Goal: Information Seeking & Learning: Learn about a topic

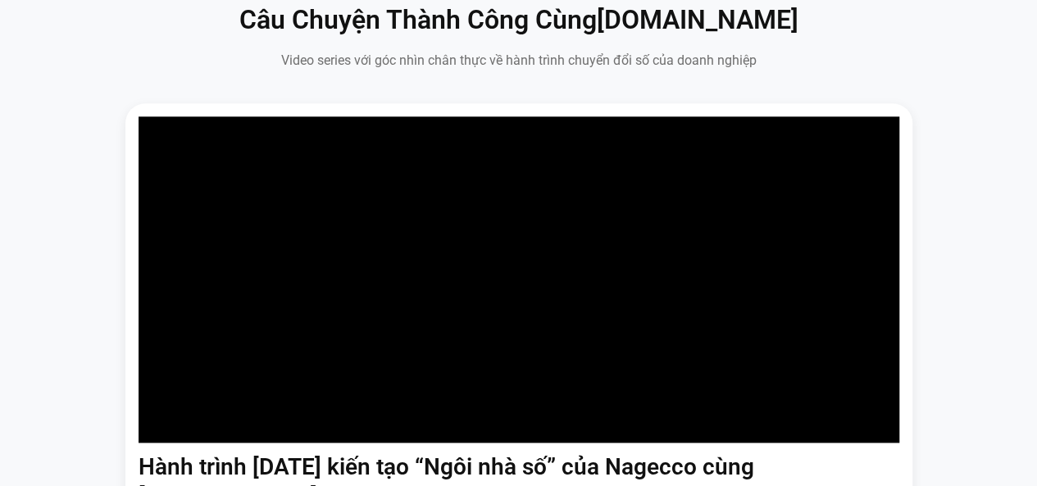
scroll to position [984, 0]
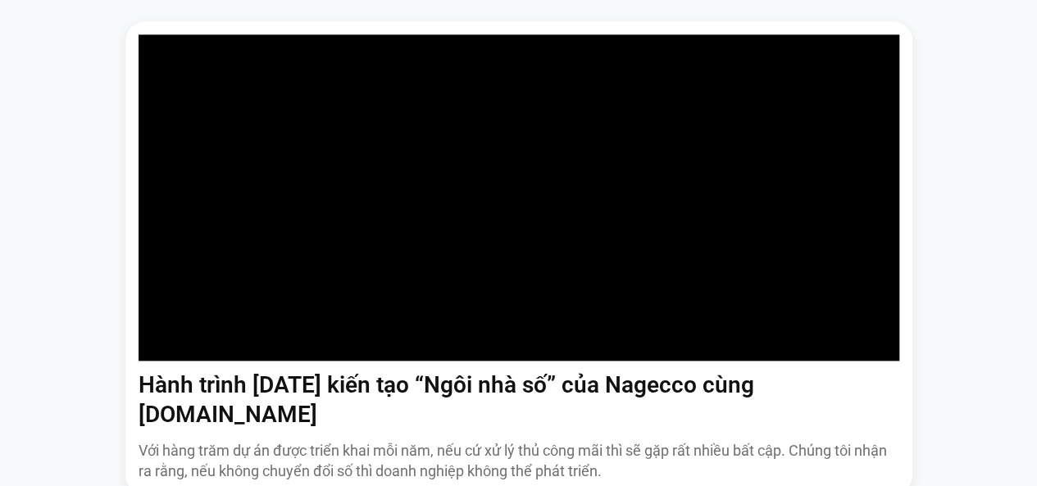
click at [970, 230] on div "Hành trình [DATE] kiến tạo “Ngôi nhà số” của Nagecco cùng [DOMAIN_NAME] Với hàn…" at bounding box center [518, 310] width 1013 height 579
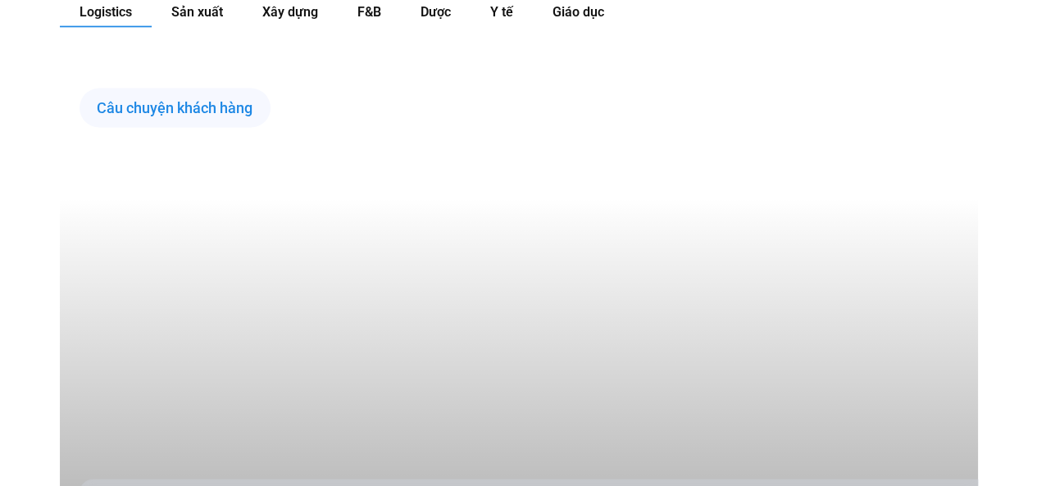
scroll to position [1640, 0]
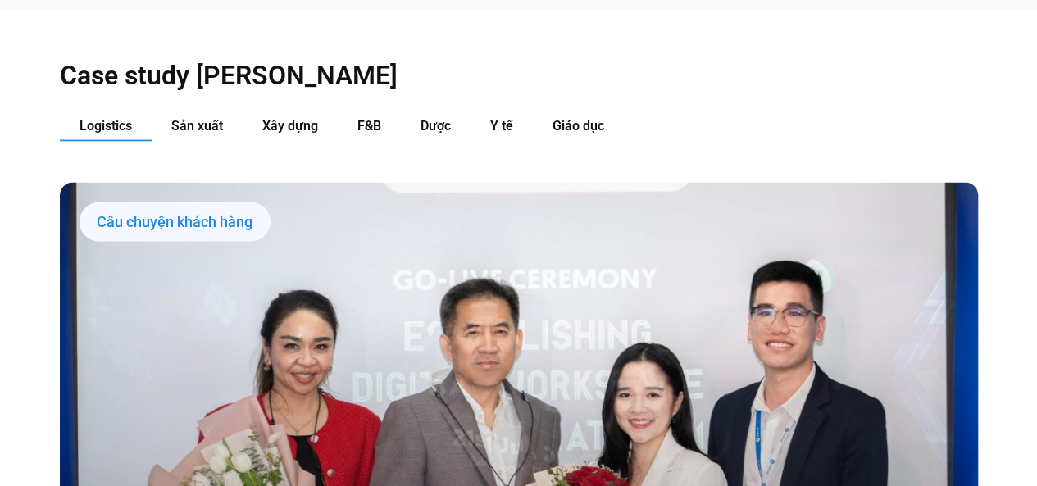
click at [95, 118] on span "Logistics" at bounding box center [106, 126] width 52 height 16
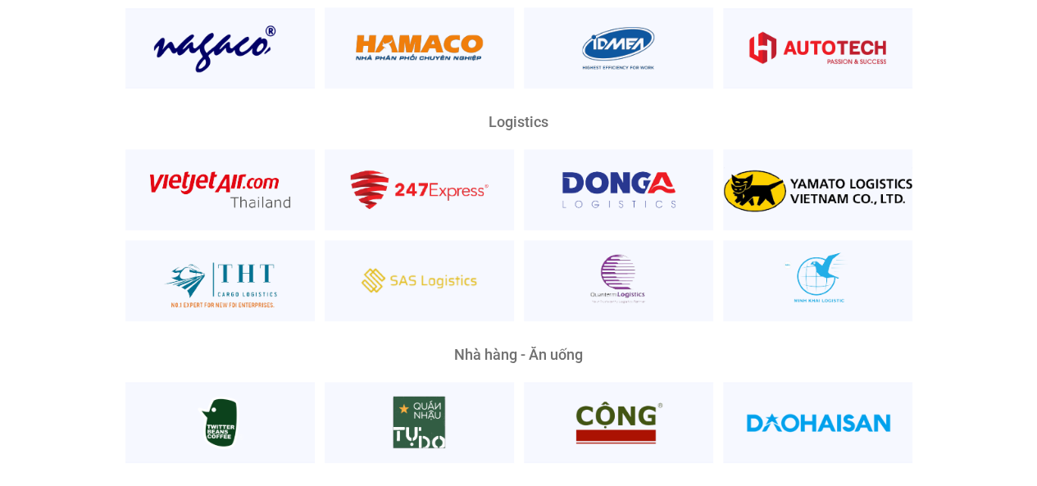
scroll to position [3772, 0]
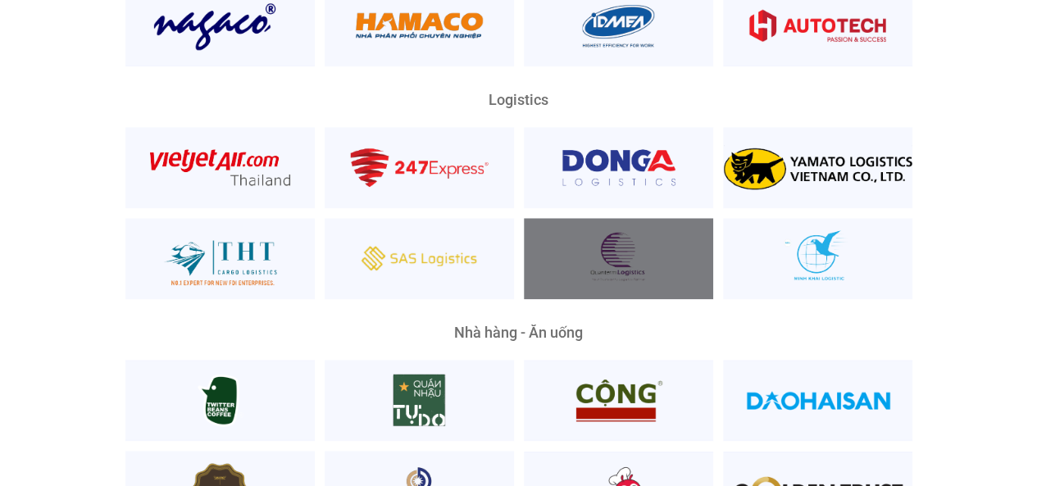
click at [616, 218] on div at bounding box center [618, 258] width 189 height 81
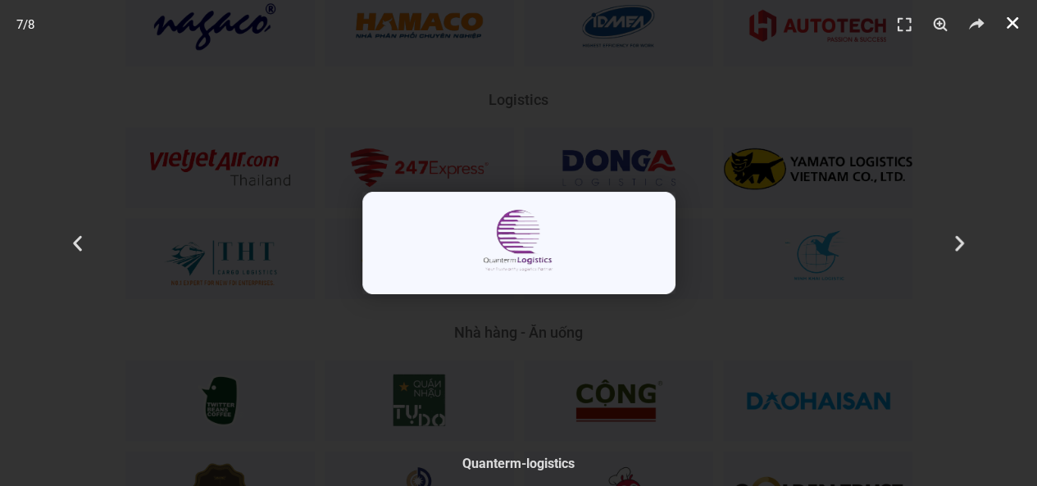
click at [1010, 21] on use "Đóng (Esc)" at bounding box center [1012, 22] width 11 height 11
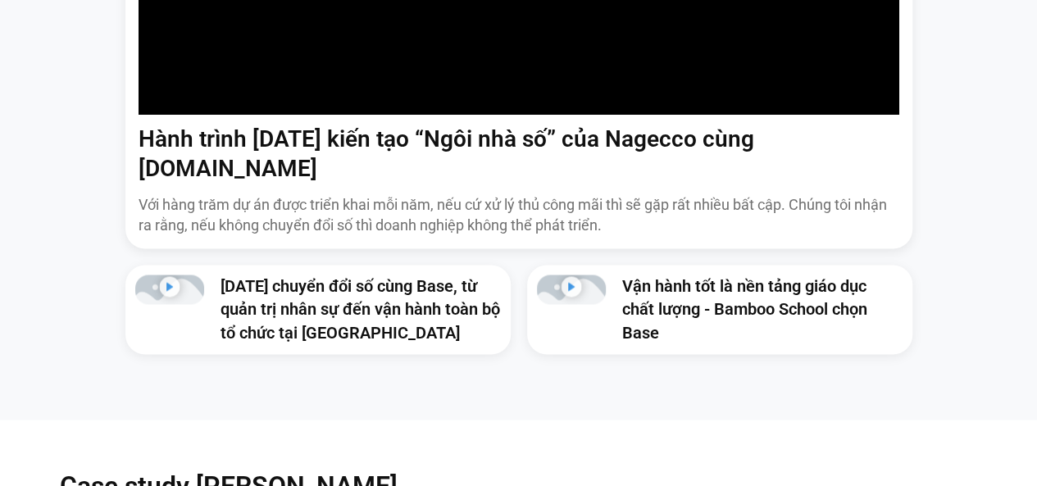
scroll to position [1476, 0]
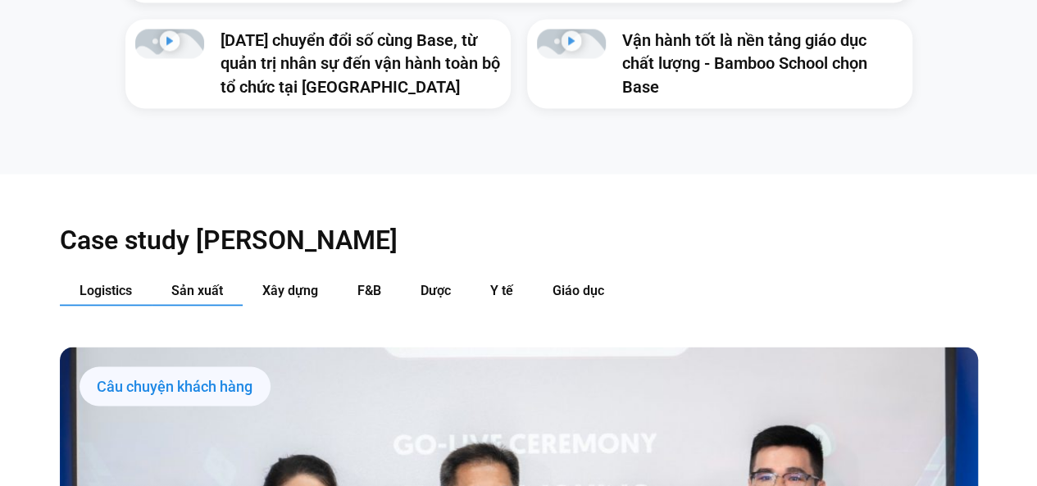
click at [193, 282] on span "Sản xuất" at bounding box center [197, 290] width 52 height 16
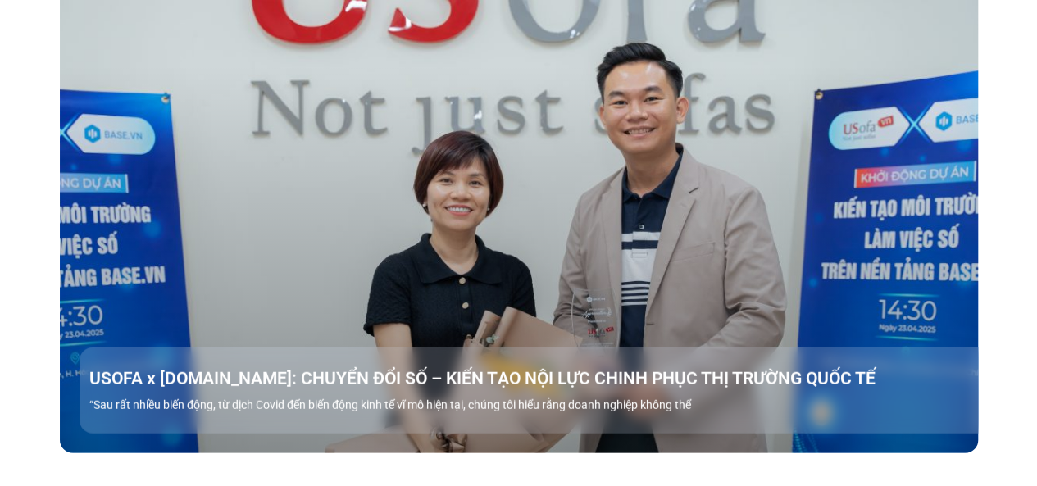
scroll to position [1640, 0]
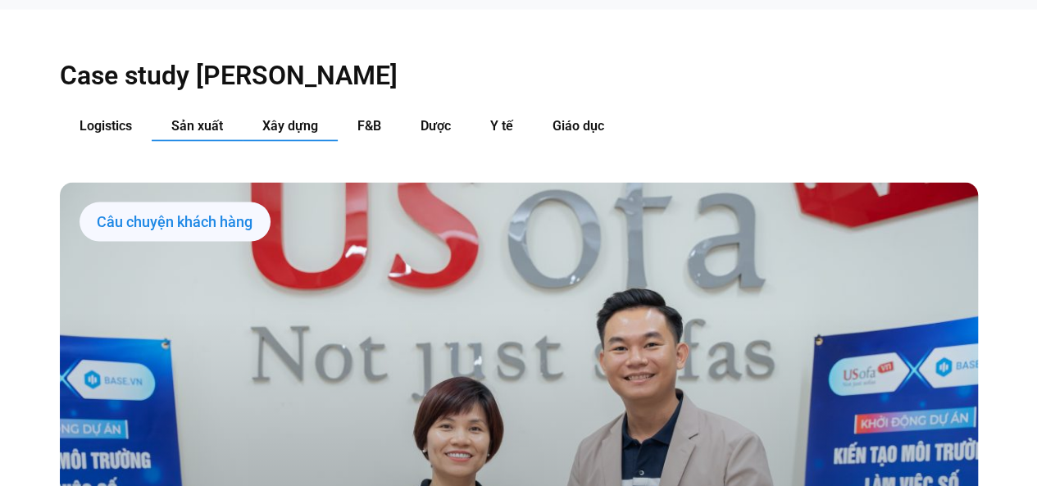
click at [295, 118] on span "Xây dựng" at bounding box center [290, 126] width 56 height 16
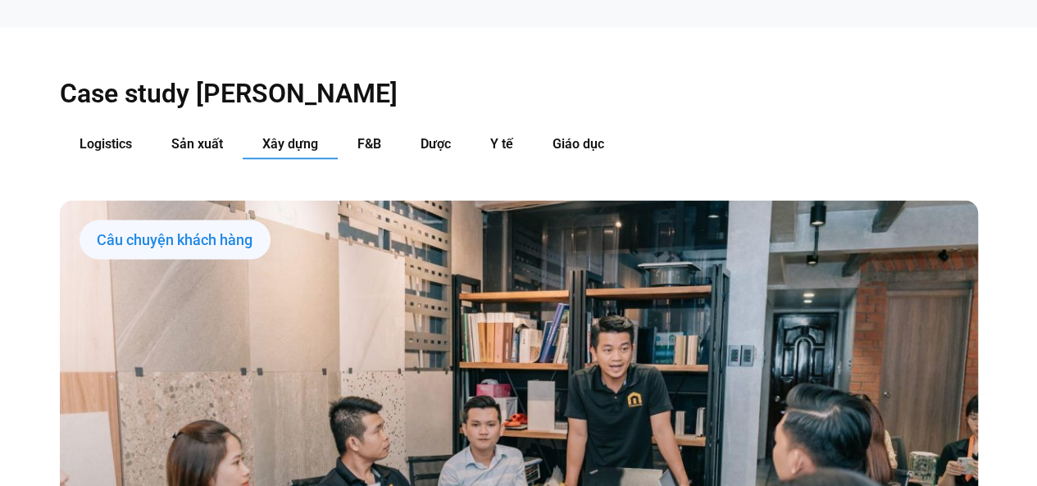
scroll to position [1558, 0]
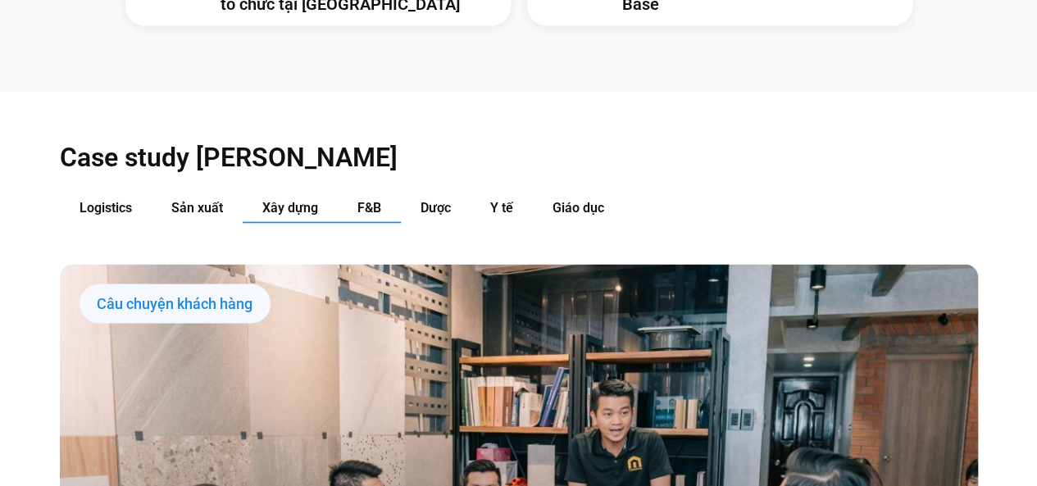
click at [370, 200] on span "F&B" at bounding box center [369, 208] width 24 height 16
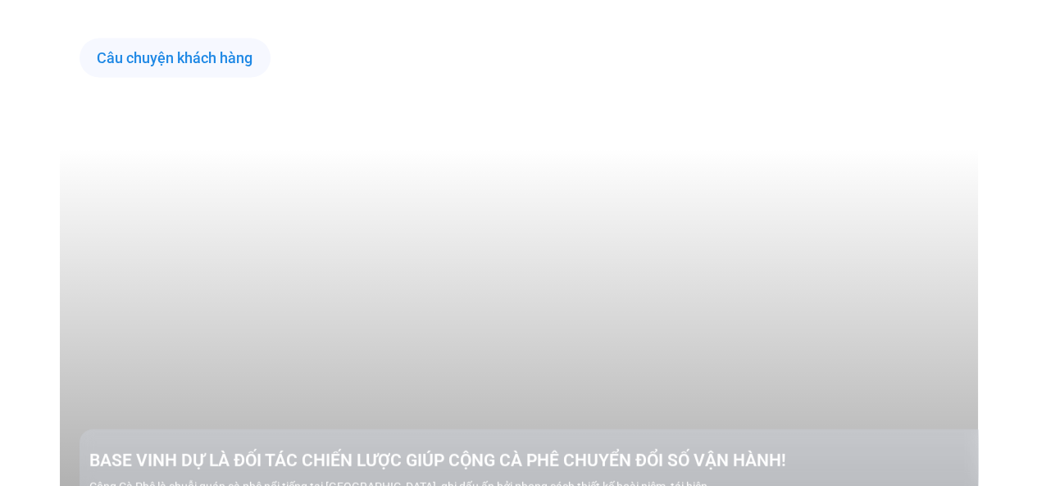
scroll to position [1476, 0]
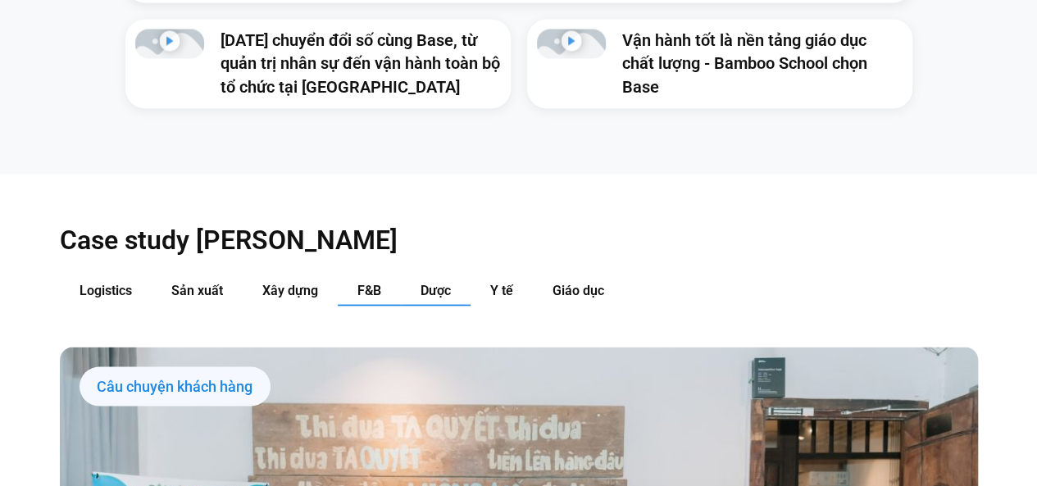
click at [429, 282] on span "Dược" at bounding box center [436, 290] width 30 height 16
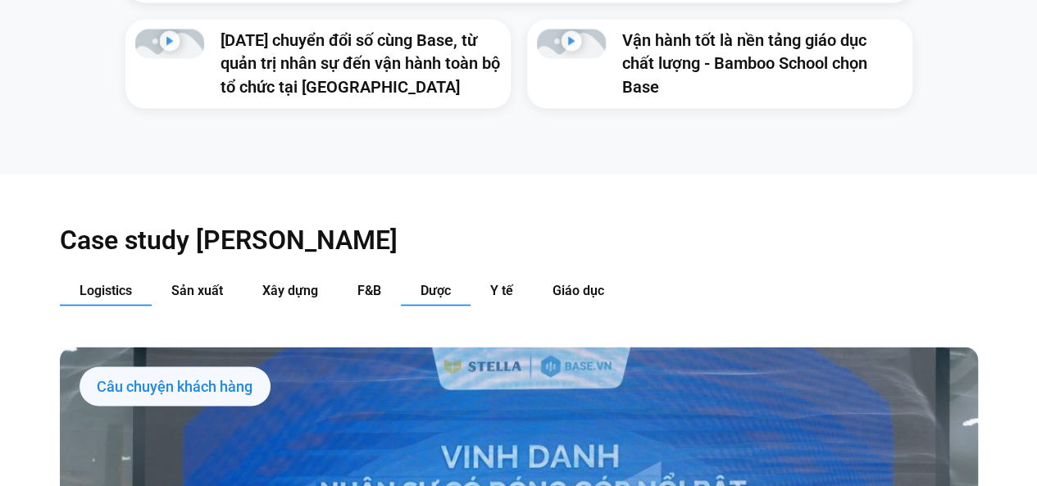
click at [130, 282] on span "Logistics" at bounding box center [106, 290] width 52 height 16
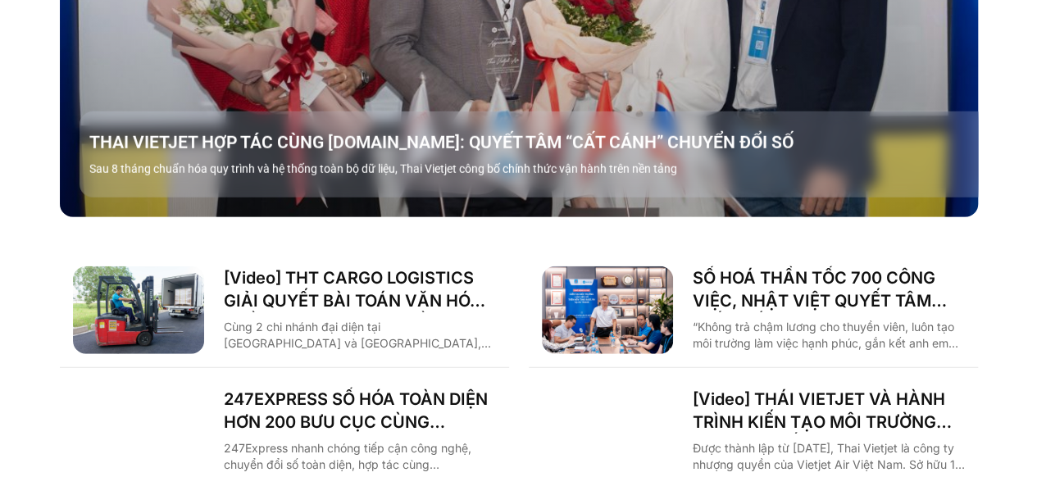
scroll to position [2132, 0]
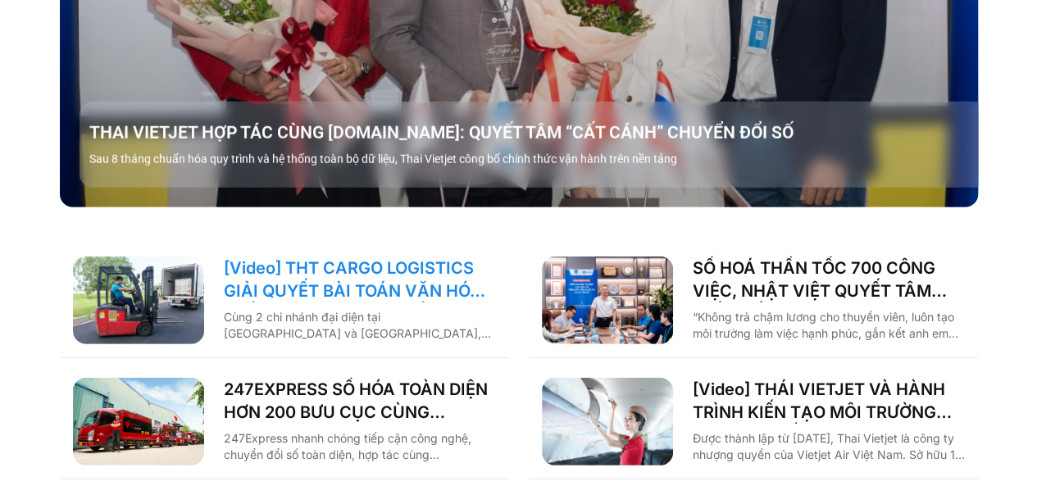
click at [321, 257] on link "[Video] THT CARGO LOGISTICS GIẢI QUYẾT BÀI TOÁN VĂN HÓA NHẰM TĂNG TRƯỞNG BỀN VỮ…" at bounding box center [360, 280] width 272 height 46
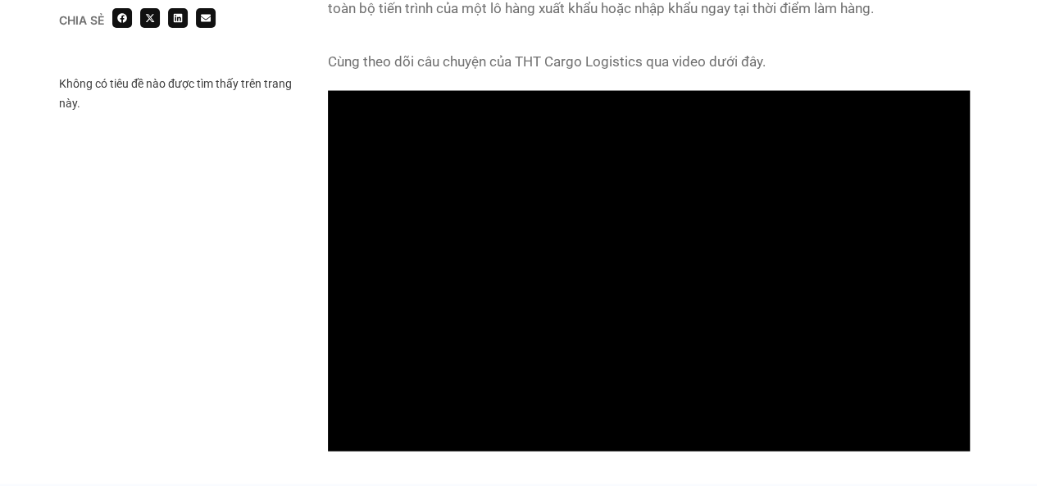
scroll to position [1558, 0]
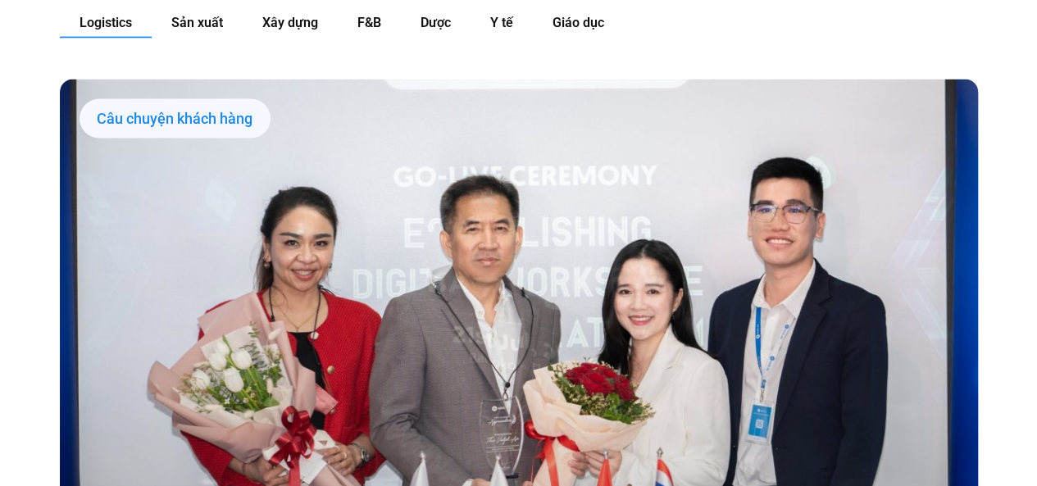
scroll to position [1728, 0]
